Goal: Communication & Community: Answer question/provide support

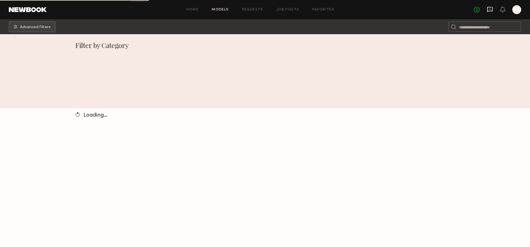
click at [489, 9] on icon at bounding box center [489, 9] width 2 height 1
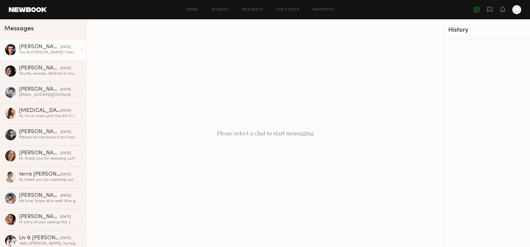
click at [55, 54] on div "You: Hi [PERSON_NAME]! Checking in here to see if you're still interested." at bounding box center [48, 52] width 59 height 5
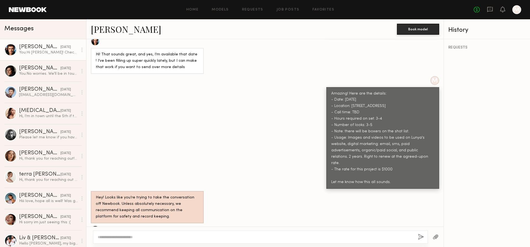
scroll to position [274, 0]
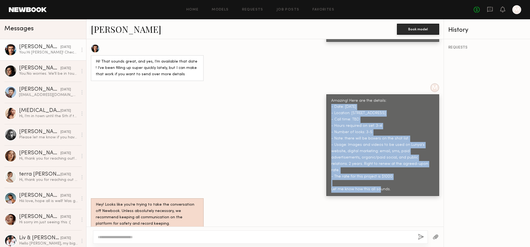
drag, startPoint x: 398, startPoint y: 144, endPoint x: 326, endPoint y: 84, distance: 93.4
click at [326, 94] on div "Amazing! Here are the details: - Date: [DATE] - Location: [STREET_ADDRESS] - Ca…" at bounding box center [382, 145] width 113 height 102
copy div "- Date: [DATE] - Location: [STREET_ADDRESS] - Call time: TBD - Hours required o…"
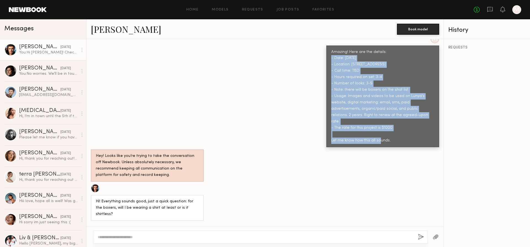
scroll to position [308, 0]
